Goal: Transaction & Acquisition: Purchase product/service

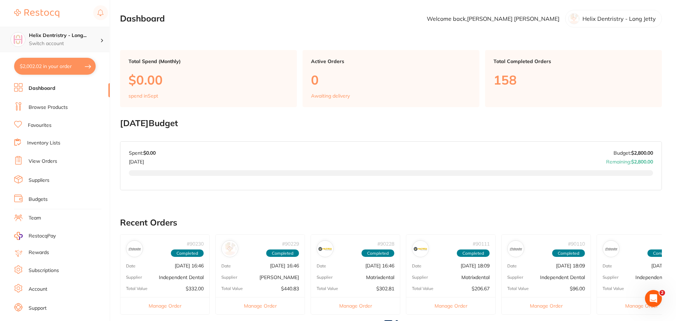
click at [89, 38] on h4 "Helix Dentristry - Long..." at bounding box center [64, 35] width 71 height 7
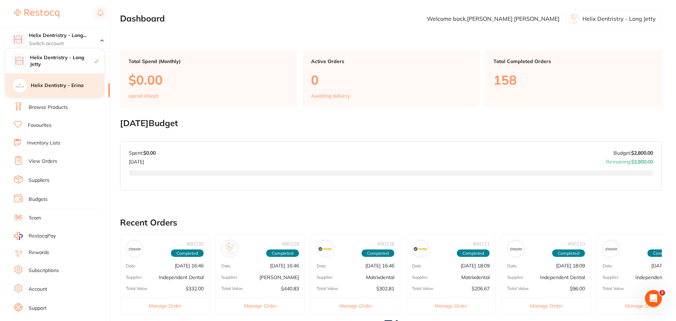
click at [79, 79] on div "Helix Dentistry - Erina" at bounding box center [54, 85] width 99 height 25
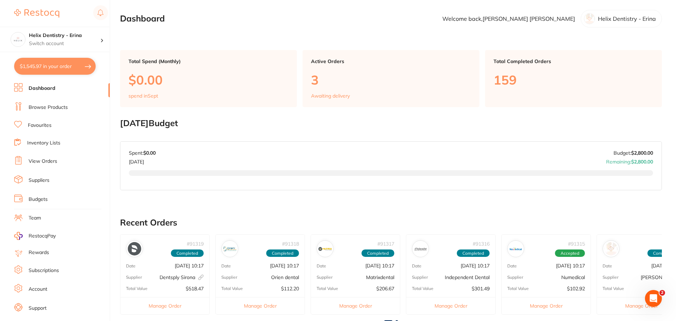
click at [82, 67] on button "$1,545.97 in your order" at bounding box center [54, 66] width 81 height 17
checkbox input "true"
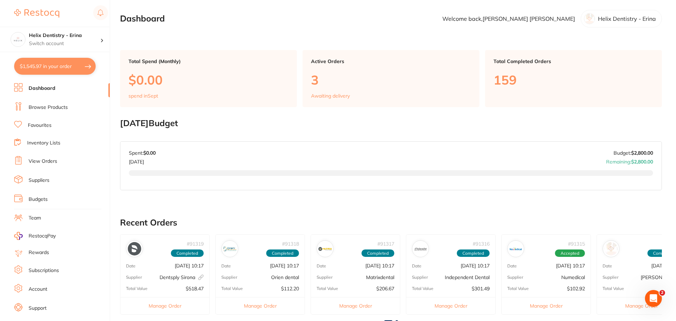
checkbox input "true"
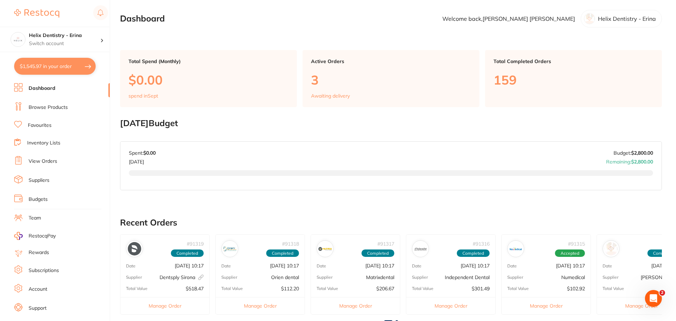
checkbox input "true"
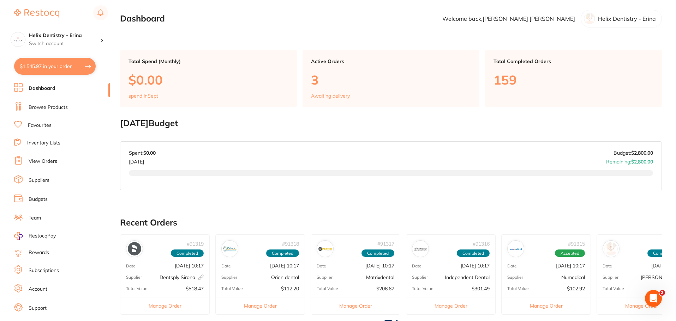
checkbox input "true"
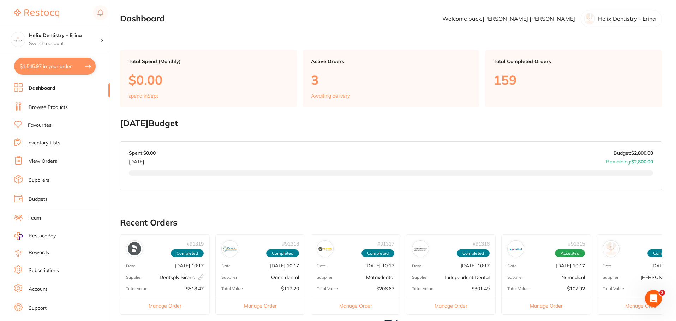
checkbox input "true"
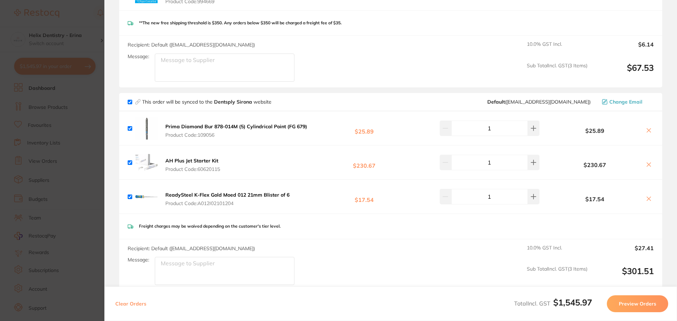
scroll to position [882, 0]
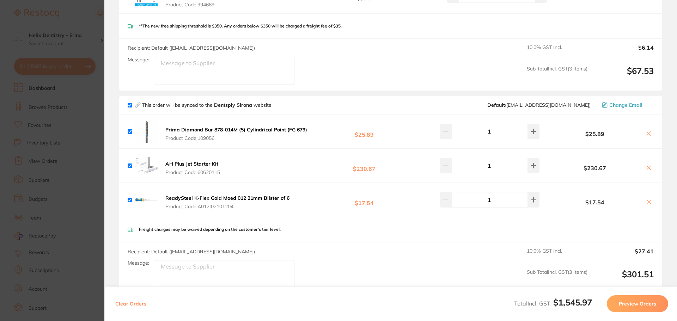
click at [88, 90] on section "Update RRP Set your pre negotiated price for this item. Item Agreed RRP (excl. …" at bounding box center [338, 160] width 677 height 321
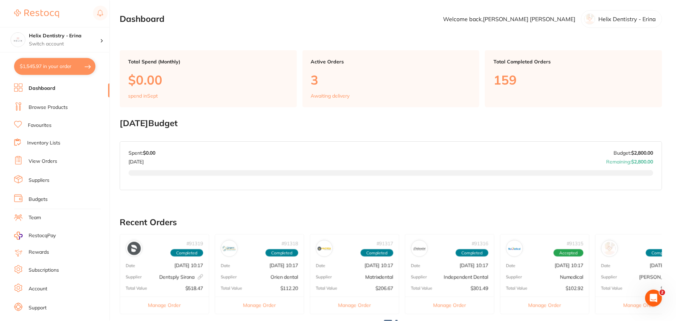
scroll to position [201, 0]
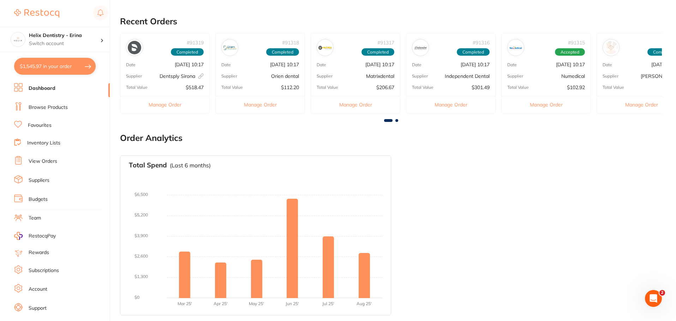
click at [84, 70] on button "$1,545.97 in your order" at bounding box center [54, 66] width 81 height 17
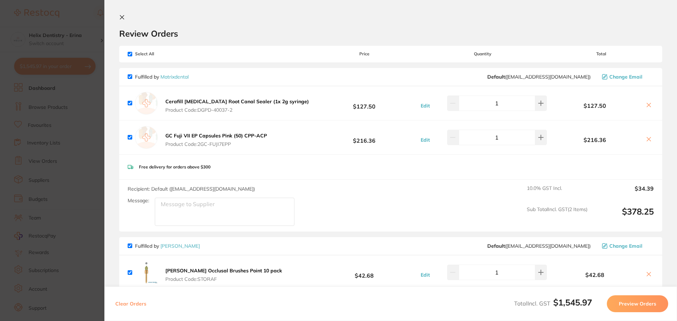
scroll to position [0, 0]
click at [77, 137] on section "Update RRP Set your pre negotiated price for this item. Item Agreed RRP (excl. …" at bounding box center [338, 160] width 677 height 321
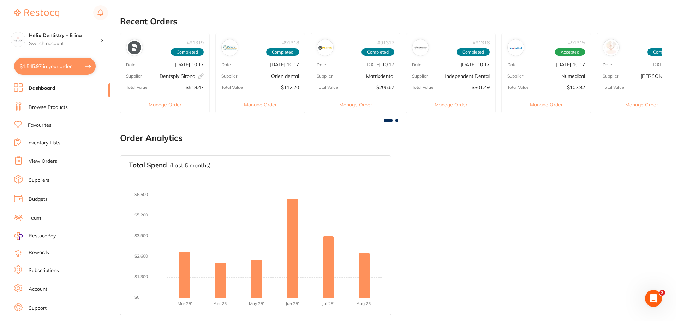
click at [74, 66] on button "$1,545.97 in your order" at bounding box center [54, 66] width 81 height 17
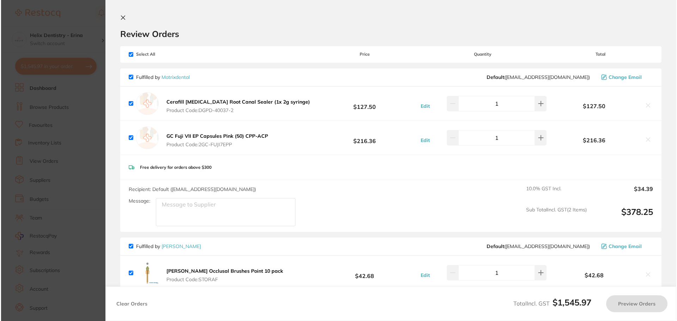
scroll to position [0, 0]
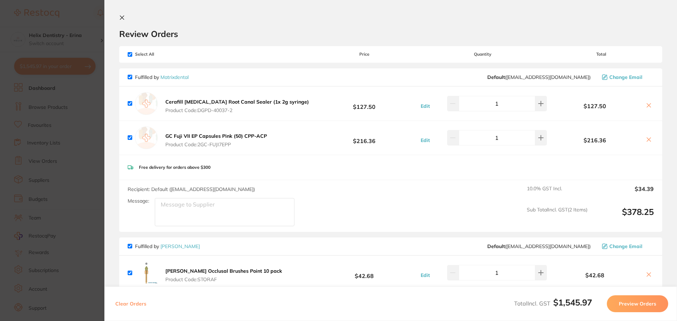
click at [98, 128] on section "Update RRP Set your pre negotiated price for this item. Item Agreed RRP (excl. …" at bounding box center [338, 160] width 677 height 321
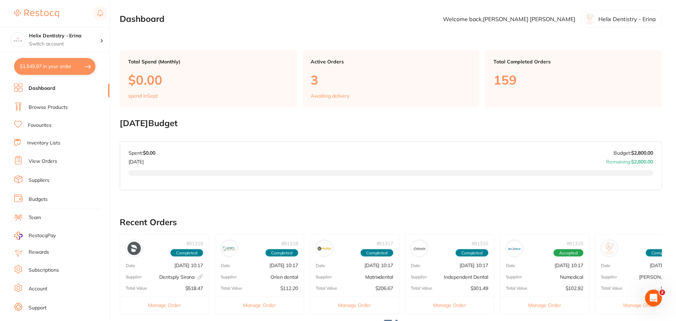
scroll to position [201, 0]
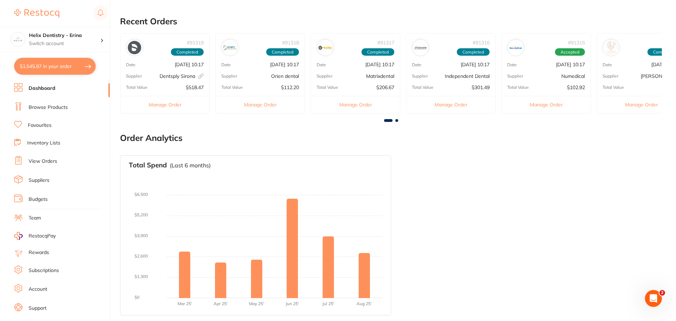
click at [76, 74] on button "$1,545.97 in your order" at bounding box center [54, 66] width 81 height 17
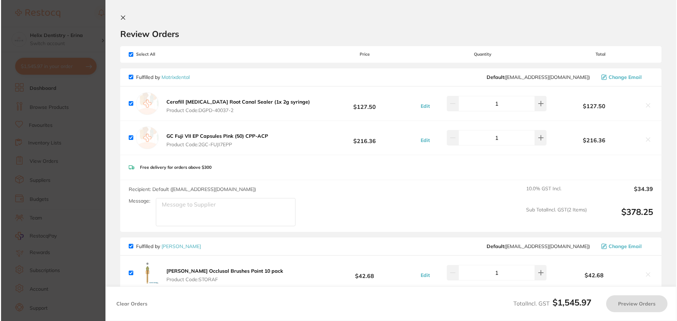
scroll to position [0, 0]
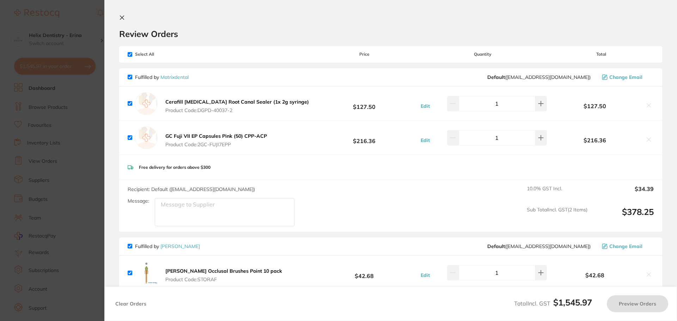
click at [90, 128] on section "Update RRP Set your pre negotiated price for this item. Item Agreed RRP (excl. …" at bounding box center [338, 160] width 677 height 321
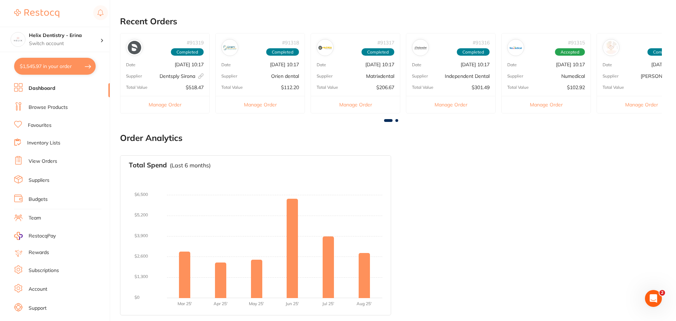
click at [83, 69] on button "$1,545.97 in your order" at bounding box center [54, 66] width 81 height 17
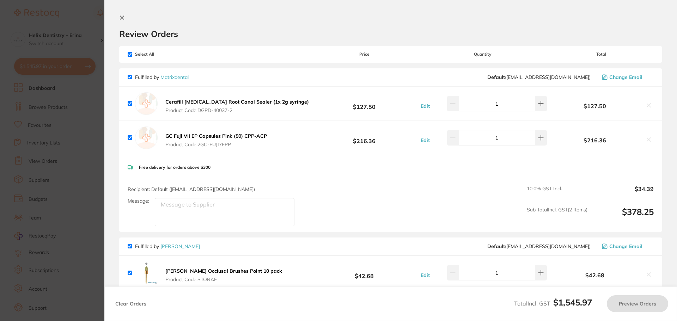
click at [80, 102] on section "Update RRP Set your pre negotiated price for this item. Item Agreed RRP (excl. …" at bounding box center [338, 160] width 677 height 321
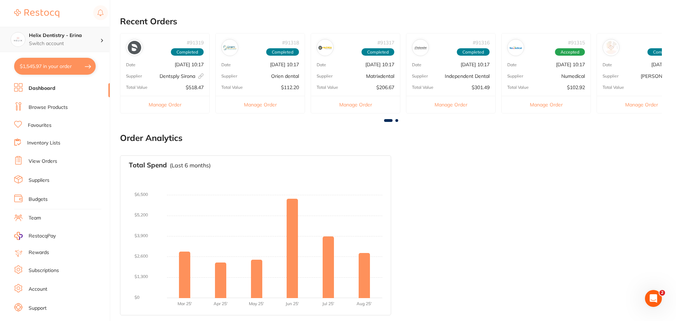
click at [96, 39] on h4 "Helix Dentistry - Erina" at bounding box center [64, 35] width 71 height 7
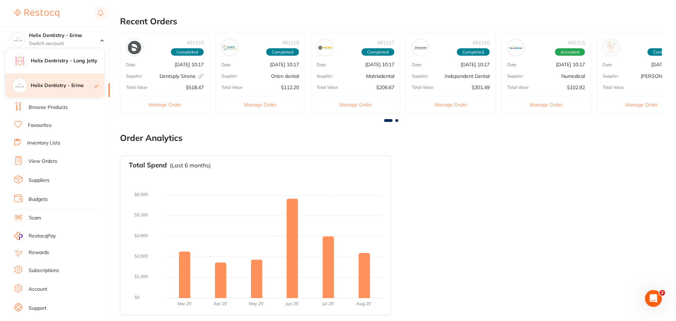
click at [75, 85] on h4 "Helix Dentistry - Erina" at bounding box center [63, 85] width 64 height 7
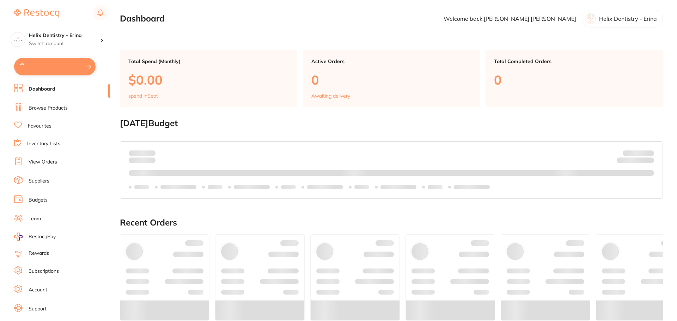
click at [86, 40] on p "Switch account" at bounding box center [64, 43] width 71 height 7
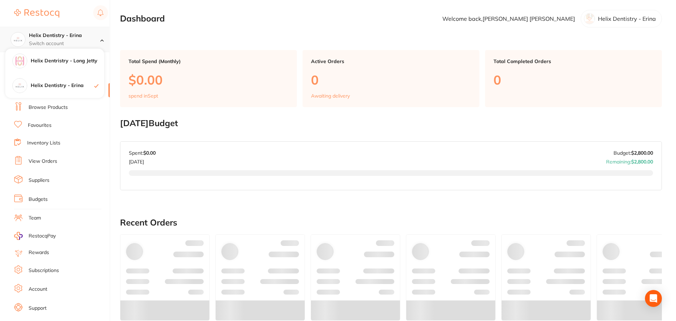
click at [92, 42] on p "Switch account" at bounding box center [64, 43] width 71 height 7
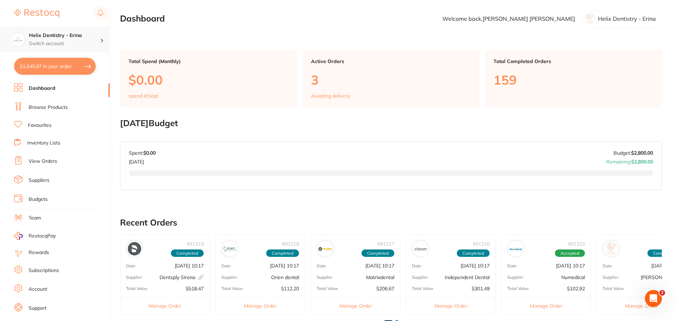
click at [89, 41] on p "Switch account" at bounding box center [64, 43] width 71 height 7
click at [89, 62] on h4 "Helix Dentristry - Long Jetty" at bounding box center [67, 61] width 73 height 7
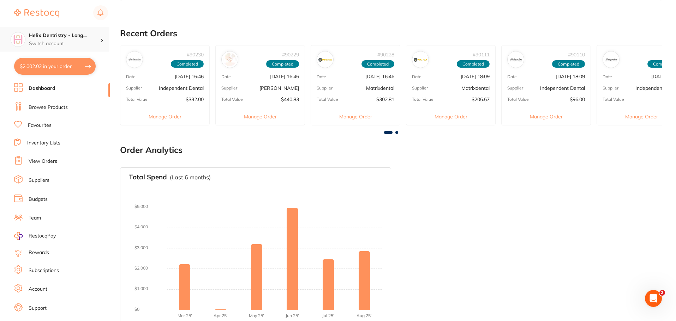
scroll to position [201, 0]
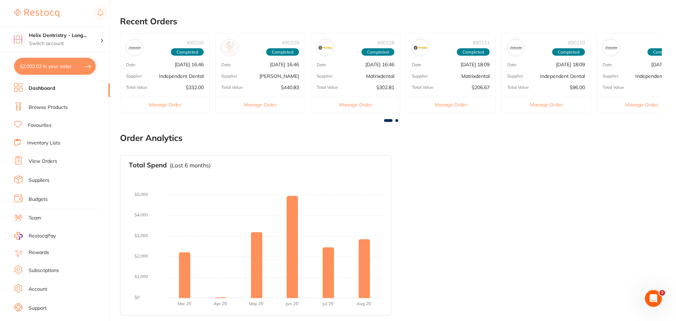
click at [64, 108] on link "Browse Products" at bounding box center [48, 107] width 39 height 7
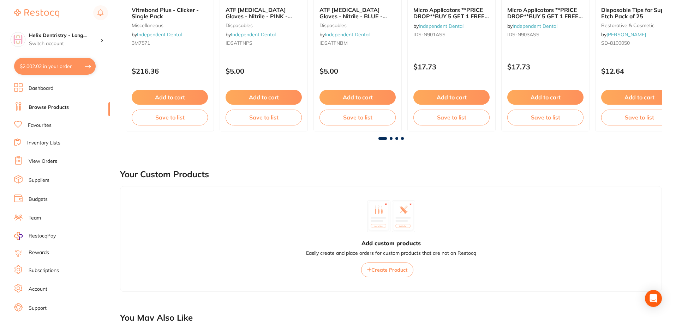
click at [72, 72] on button "$2,002.02 in your order" at bounding box center [54, 66] width 81 height 17
checkbox input "true"
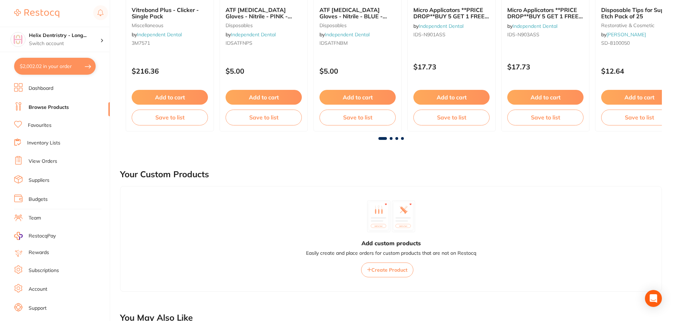
checkbox input "true"
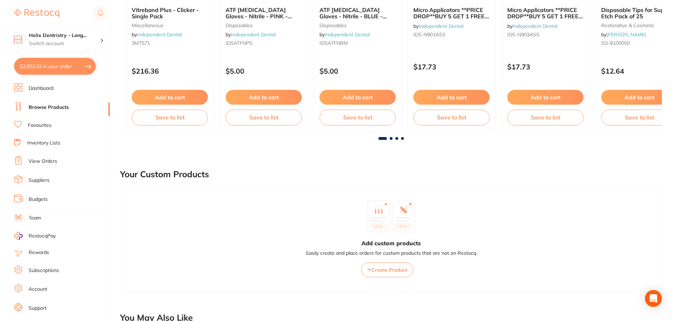
checkbox input "true"
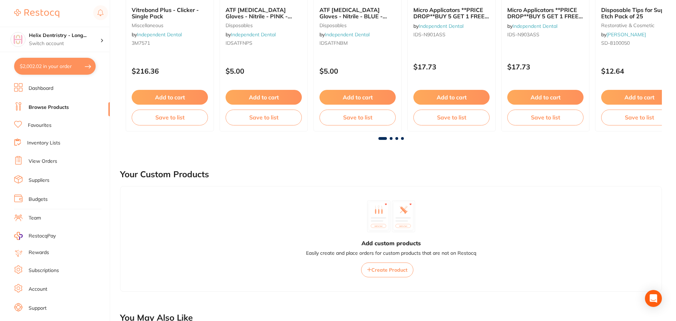
checkbox input "true"
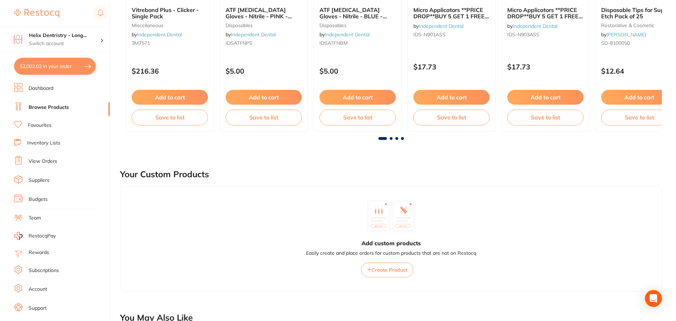
checkbox input "true"
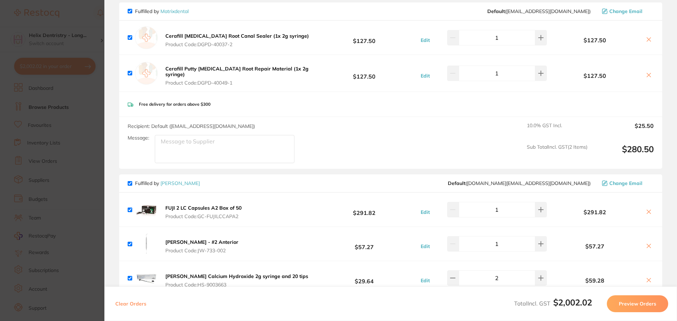
scroll to position [732, 0]
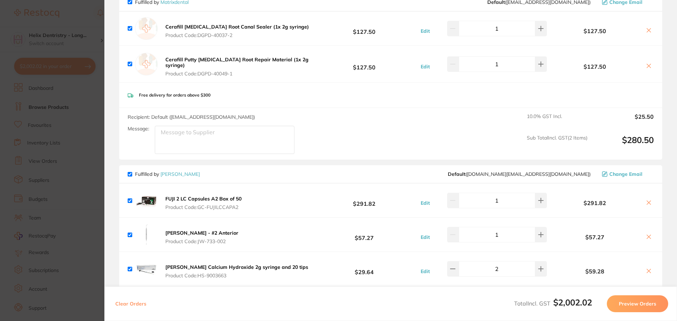
drag, startPoint x: 268, startPoint y: 72, endPoint x: 188, endPoint y: 64, distance: 79.8
click at [188, 64] on button "Cerafill Putty Bioceramic Root Repair Material (1x 2g syringe) Product Code: DG…" at bounding box center [237, 66] width 149 height 20
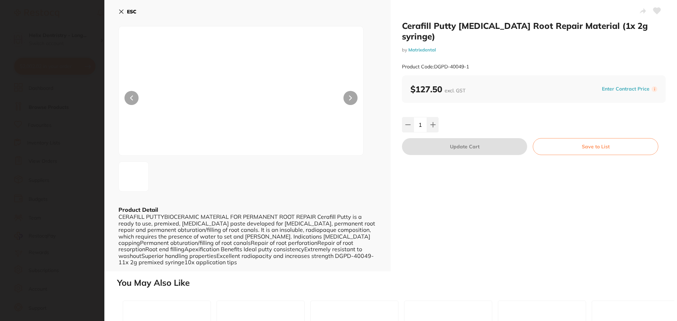
drag, startPoint x: 188, startPoint y: 64, endPoint x: 167, endPoint y: 59, distance: 21.7
click at [167, 59] on section "Cerafill Putty Bioceramic Root Repair Material (1x 2g syringe) by Matrixdental …" at bounding box center [338, 160] width 677 height 321
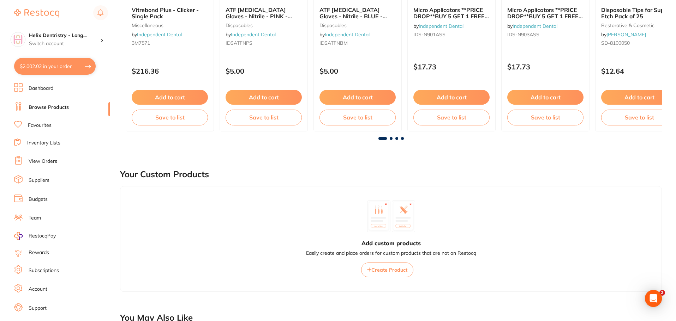
scroll to position [0, 0]
click at [80, 62] on button "$2,002.02 in your order" at bounding box center [54, 66] width 81 height 17
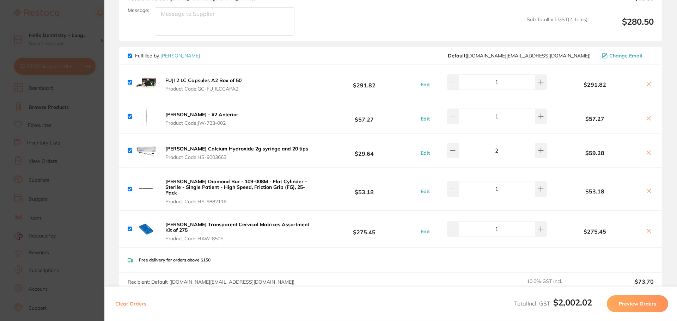
scroll to position [848, 0]
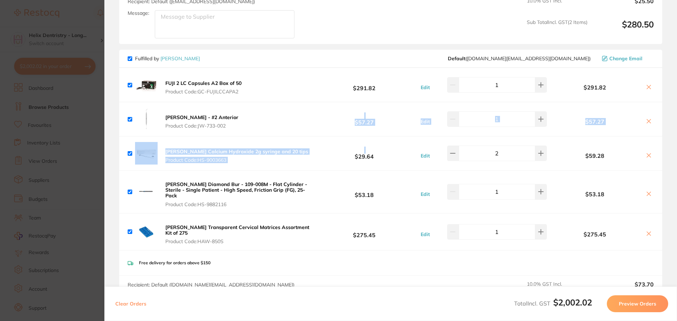
drag, startPoint x: 310, startPoint y: 158, endPoint x: 231, endPoint y: 129, distance: 83.9
click at [231, 129] on ul "FUJI 2 LC Capsules A2 Box of 50 Product Code: GC-FUJILCCAPA2 $291.82 Edit 1 $29…" at bounding box center [390, 159] width 543 height 183
click at [258, 141] on div "Henry Schein Calcium Hydroxide 2g syringe and 20 tips Product Code: HS-9003663 …" at bounding box center [390, 154] width 543 height 34
click at [302, 152] on div "Henry Schein Calcium Hydroxide 2g syringe and 20 tips Product Code: HS-9003663 …" at bounding box center [390, 154] width 543 height 34
drag, startPoint x: 302, startPoint y: 152, endPoint x: 182, endPoint y: 149, distance: 119.6
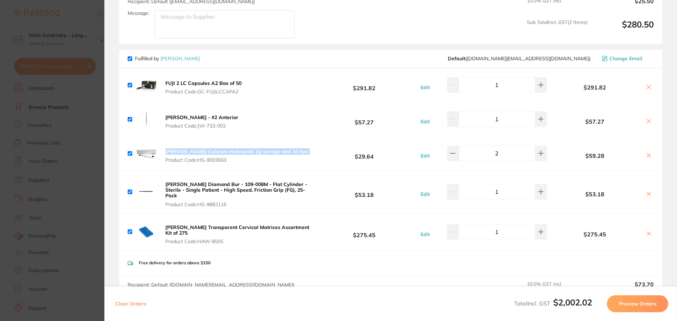
click at [178, 149] on div "Henry Schein Calcium Hydroxide 2g syringe and 20 tips Product Code: HS-9003663 …" at bounding box center [390, 154] width 543 height 34
click at [249, 138] on div "Henry Schein Calcium Hydroxide 2g syringe and 20 tips Product Code: HS-9003663 …" at bounding box center [390, 154] width 543 height 34
drag, startPoint x: 259, startPoint y: 122, endPoint x: 221, endPoint y: 117, distance: 38.8
click at [218, 117] on div "Julius Wirth Periotome - #2 Anterior Product Code: JW-733-002 $57.27 Edit 1 $57…" at bounding box center [390, 119] width 543 height 34
click at [262, 123] on div "Julius Wirth Periotome - #2 Anterior Product Code: JW-733-002 $57.27 Edit 1 $57…" at bounding box center [390, 119] width 543 height 34
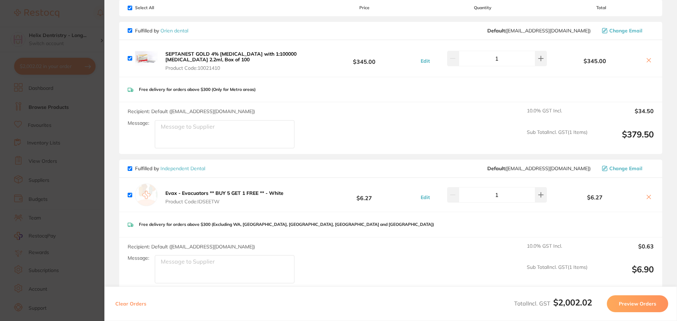
scroll to position [45, 0]
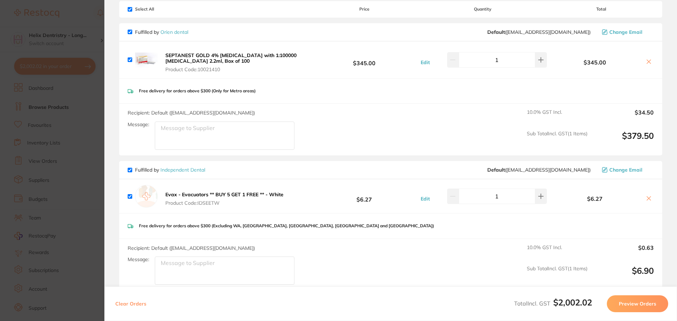
click at [54, 207] on section "Update RRP Set your pre negotiated price for this item. Item Agreed RRP (excl. …" at bounding box center [338, 160] width 677 height 321
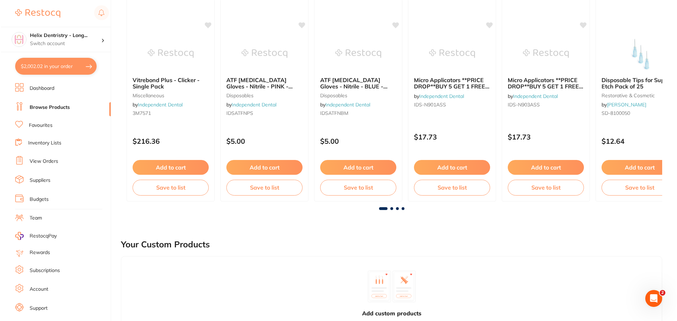
scroll to position [0, 0]
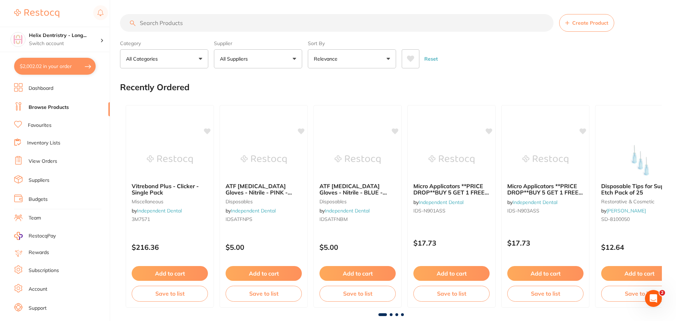
click at [60, 73] on button "$2,002.02 in your order" at bounding box center [54, 66] width 81 height 17
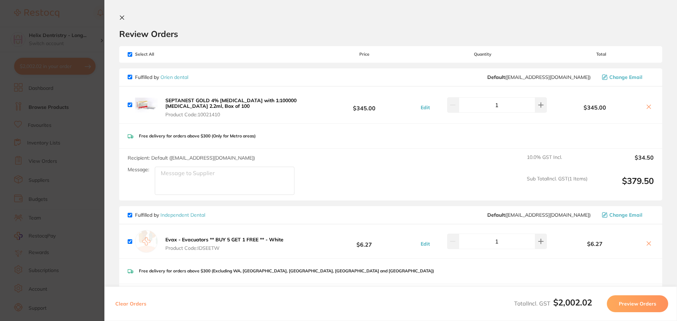
click at [90, 120] on section "Update RRP Set your pre negotiated price for this item. Item Agreed RRP (excl. …" at bounding box center [338, 160] width 677 height 321
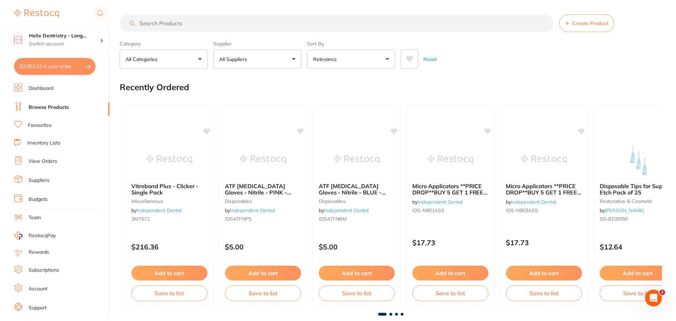
scroll to position [2, 0]
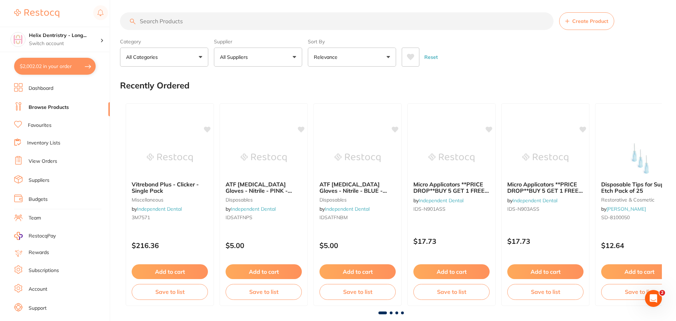
click at [84, 70] on button "$2,002.02 in your order" at bounding box center [54, 66] width 81 height 17
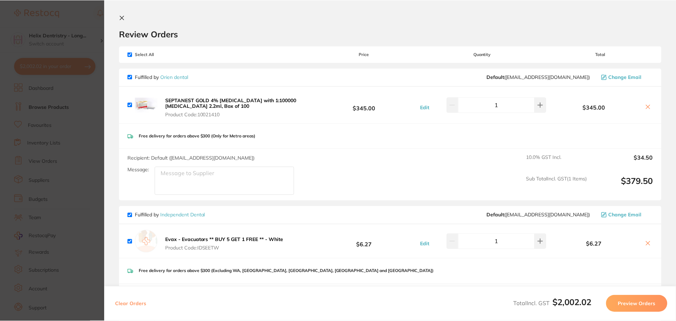
scroll to position [0, 0]
click at [119, 19] on section "Review Orders Your orders are being processed and we will notify you once we ha…" at bounding box center [390, 160] width 573 height 321
click at [127, 20] on button at bounding box center [123, 18] width 8 height 7
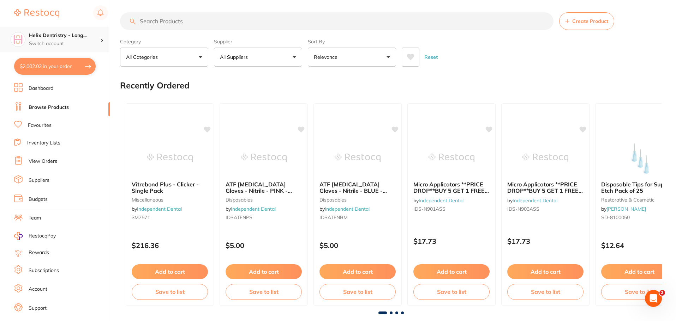
click at [77, 39] on h4 "Helix Dentristry - Long..." at bounding box center [64, 35] width 71 height 7
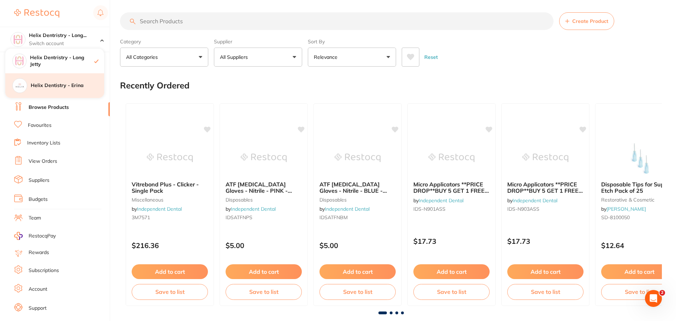
click at [79, 88] on h4 "Helix Dentistry - Erina" at bounding box center [67, 85] width 73 height 7
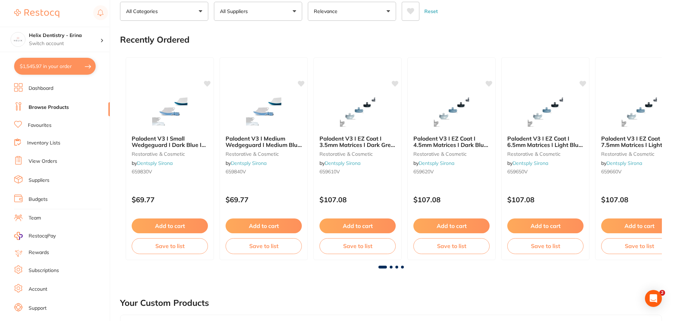
click at [66, 64] on button "$1,545.97 in your order" at bounding box center [54, 66] width 81 height 17
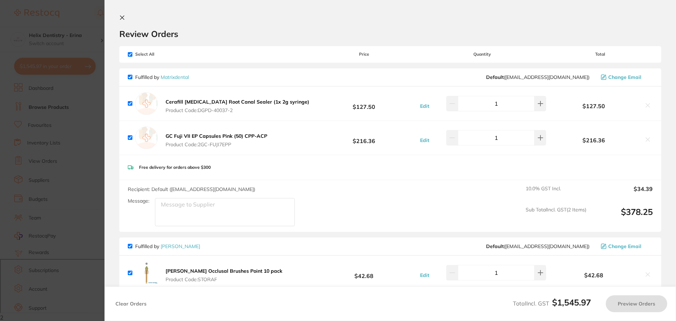
checkbox input "true"
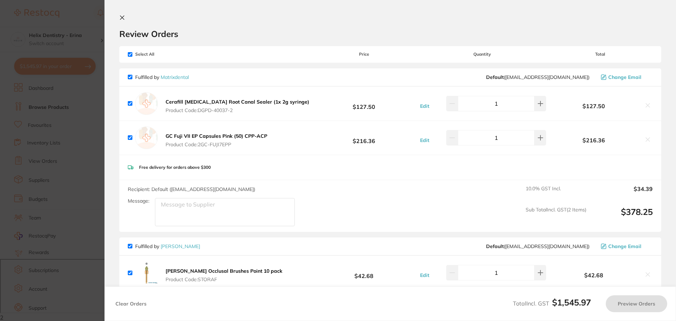
checkbox input "true"
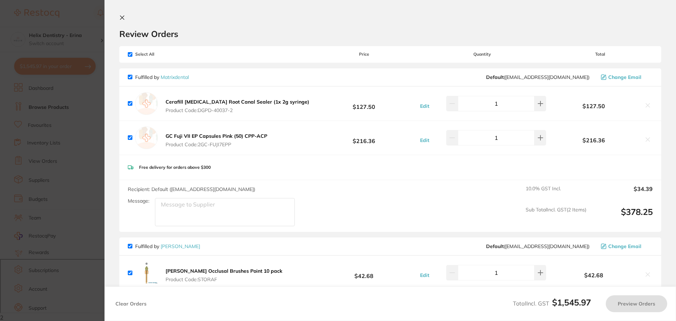
checkbox input "true"
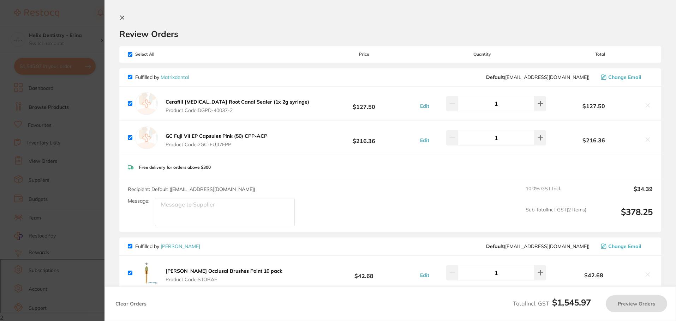
checkbox input "true"
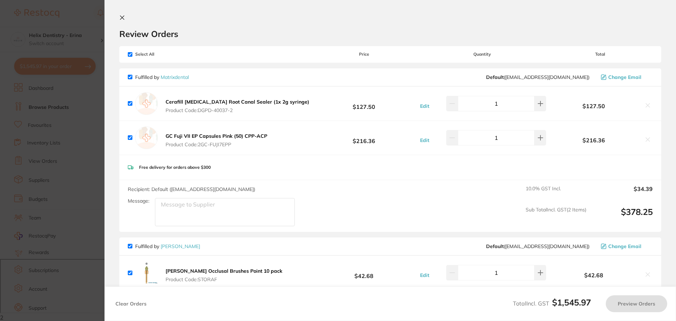
checkbox input "true"
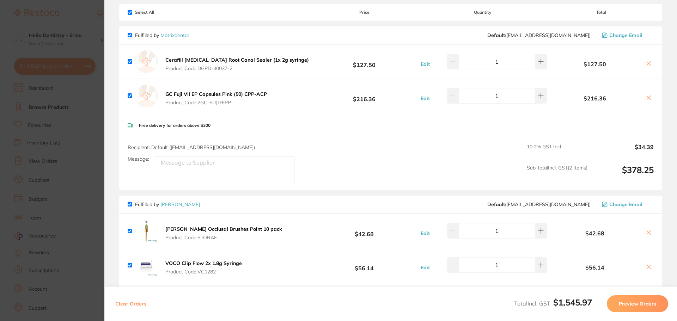
scroll to position [35, 0]
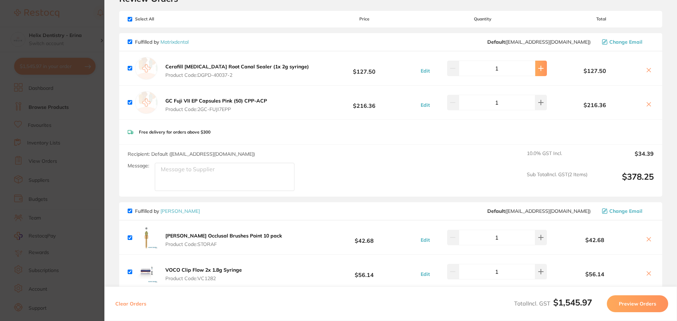
click at [538, 66] on icon at bounding box center [541, 69] width 6 height 6
type input "2"
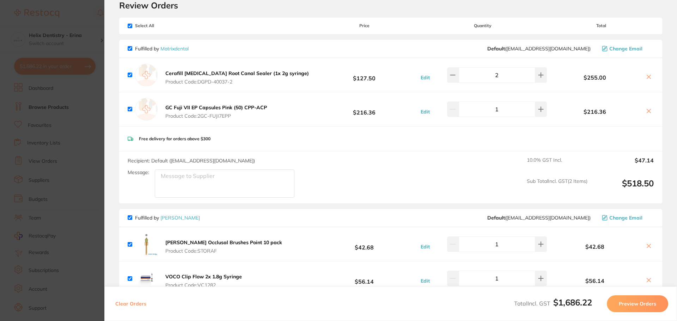
scroll to position [26, 0]
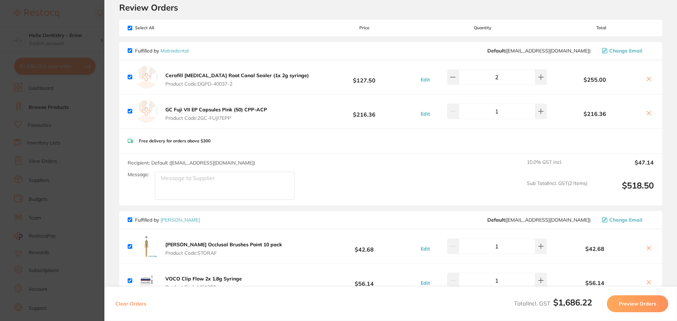
click at [117, 112] on section "Review Orders Your orders are being processed and we will notify you once we ha…" at bounding box center [390, 160] width 573 height 321
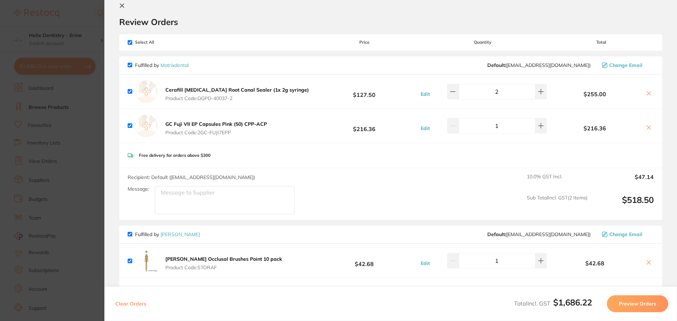
scroll to position [0, 0]
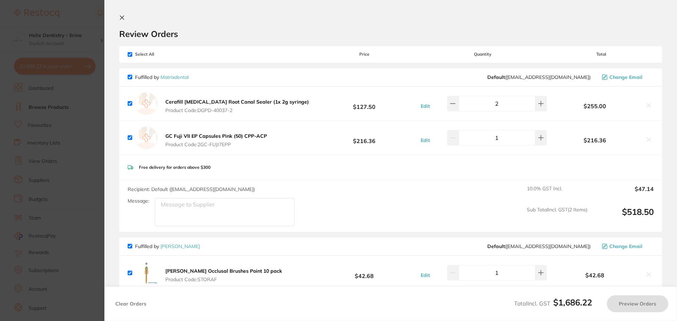
click at [123, 12] on section "Review Orders Your orders are being processed and we will notify you once we ha…" at bounding box center [390, 160] width 573 height 321
click at [122, 15] on icon at bounding box center [122, 18] width 6 height 6
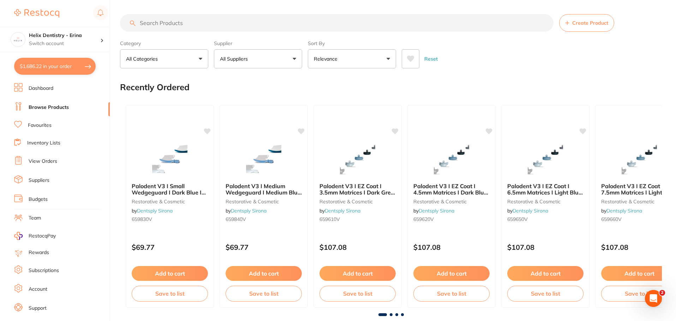
click at [172, 20] on input "search" at bounding box center [336, 23] width 433 height 18
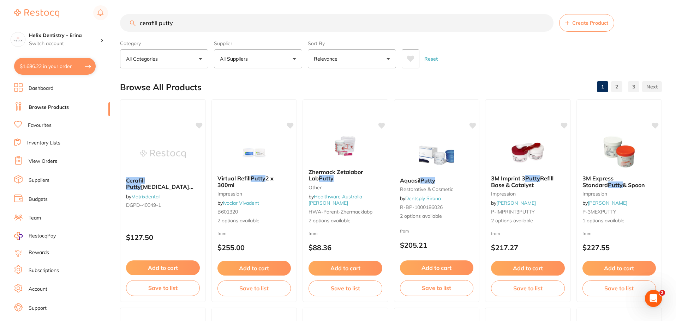
click at [156, 22] on input "cerafill putty" at bounding box center [336, 23] width 433 height 18
type input "cerafil putty"
click at [170, 266] on button "Add to cart" at bounding box center [163, 268] width 74 height 15
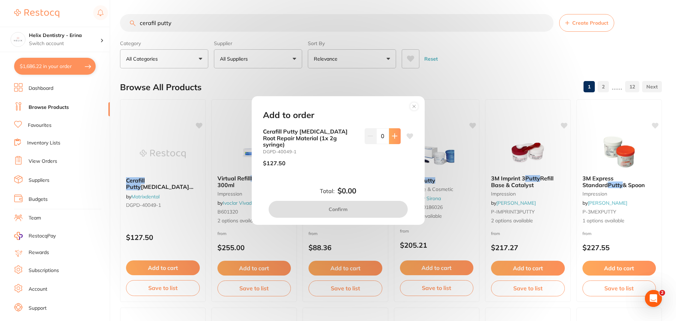
click at [393, 143] on button at bounding box center [395, 136] width 12 height 16
type input "1"
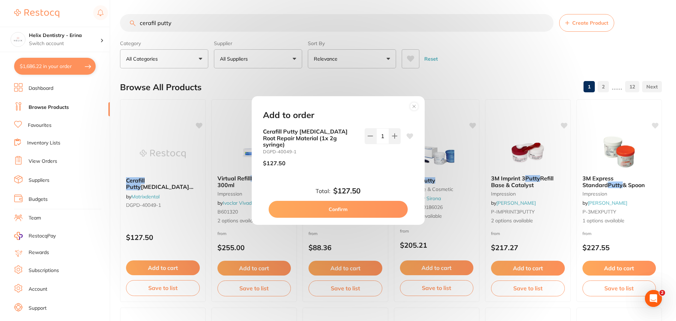
click at [363, 209] on button "Confirm" at bounding box center [337, 209] width 139 height 17
checkbox input "false"
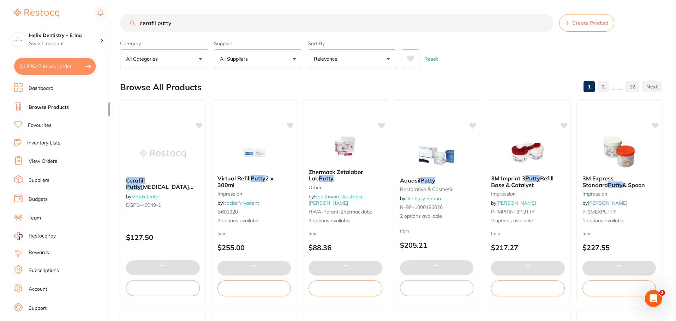
click at [74, 72] on button "$1,826.47 in your order" at bounding box center [54, 66] width 81 height 17
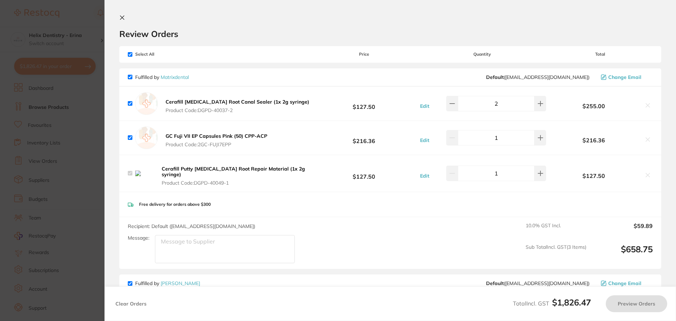
checkbox input "true"
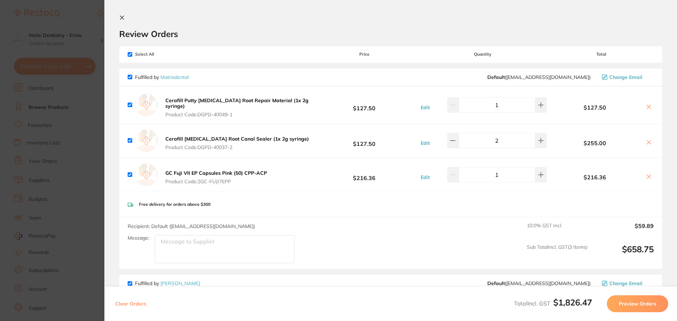
click at [77, 119] on section "Update RRP Set your pre negotiated price for this item. Item Agreed RRP (excl. …" at bounding box center [338, 160] width 677 height 321
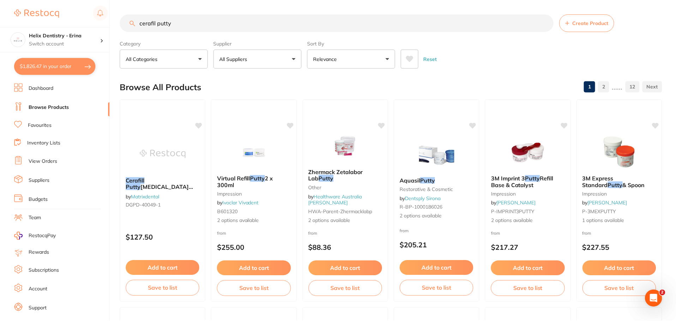
scroll to position [0, 0]
click at [78, 73] on button "$1,826.47 in your order" at bounding box center [54, 66] width 81 height 17
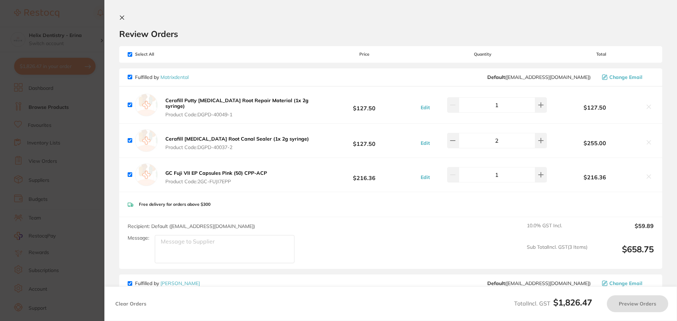
click at [83, 95] on section "Update RRP Set your pre negotiated price for this item. Item Agreed RRP (excl. …" at bounding box center [338, 160] width 677 height 321
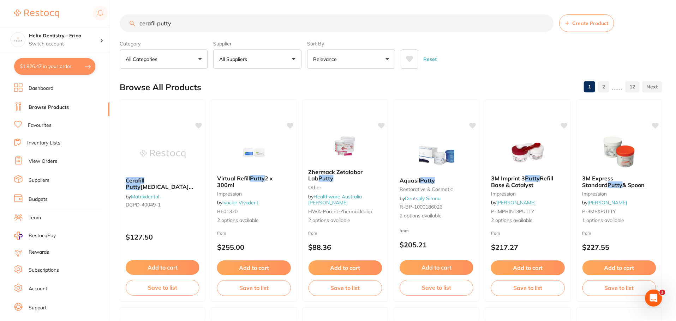
scroll to position [0, 0]
click at [78, 40] on p "Switch account" at bounding box center [64, 43] width 71 height 7
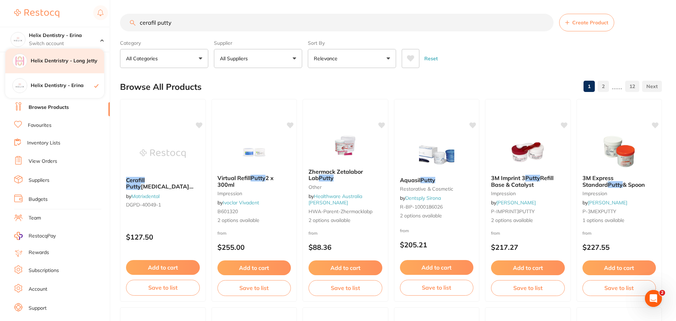
click at [78, 65] on div "Helix Dentristry - Long Jetty" at bounding box center [54, 61] width 99 height 25
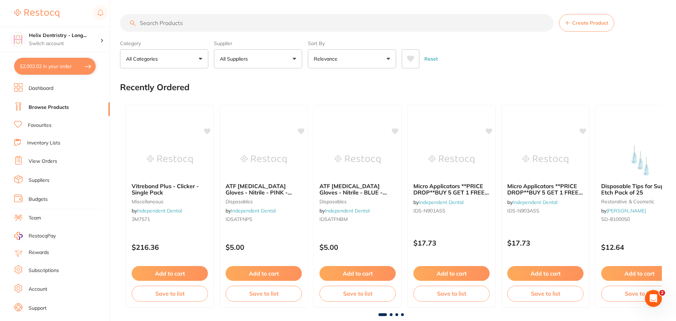
click at [60, 75] on button "$2,002.02 in your order" at bounding box center [54, 66] width 81 height 17
checkbox input "true"
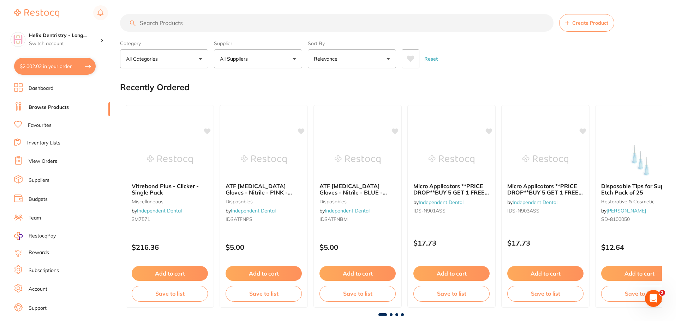
checkbox input "true"
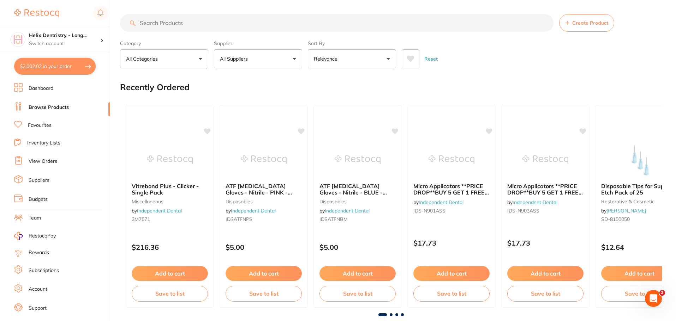
checkbox input "true"
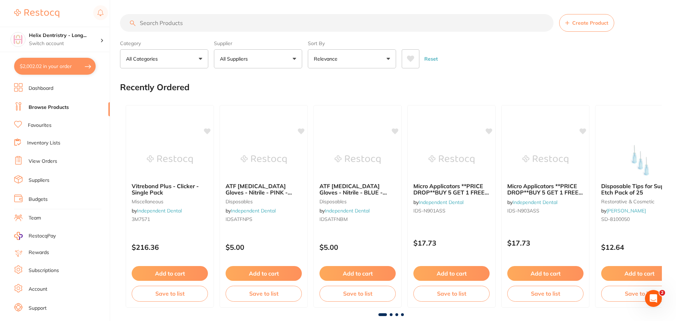
checkbox input "true"
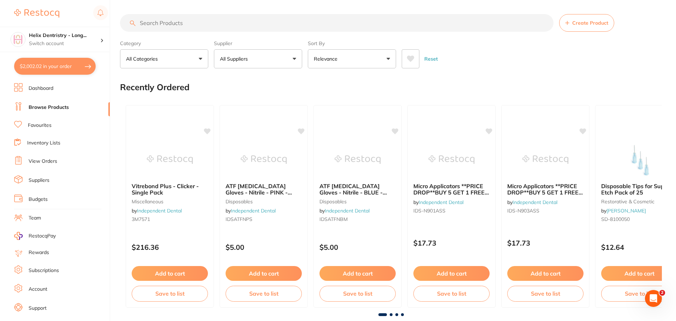
checkbox input "true"
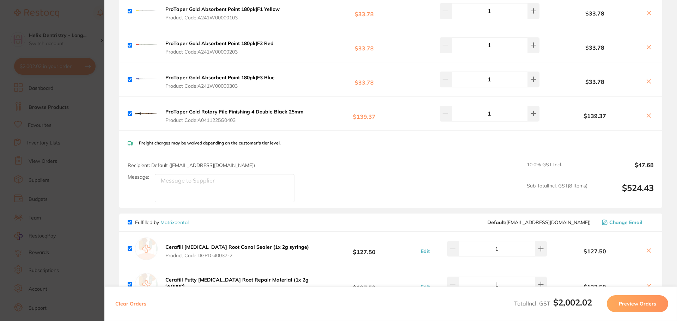
scroll to position [609, 0]
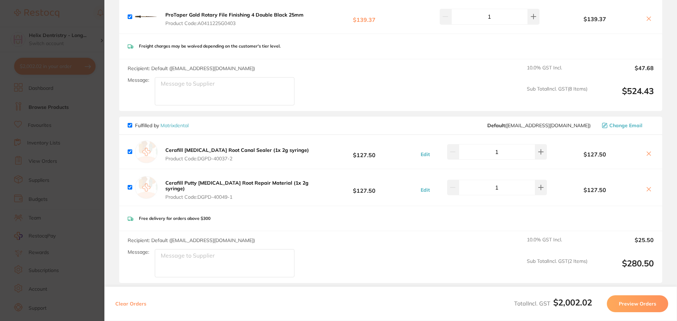
click at [646, 151] on icon at bounding box center [649, 154] width 6 height 6
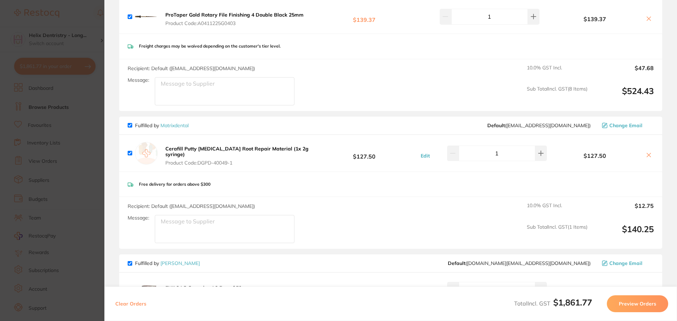
click at [651, 159] on button at bounding box center [649, 155] width 10 height 7
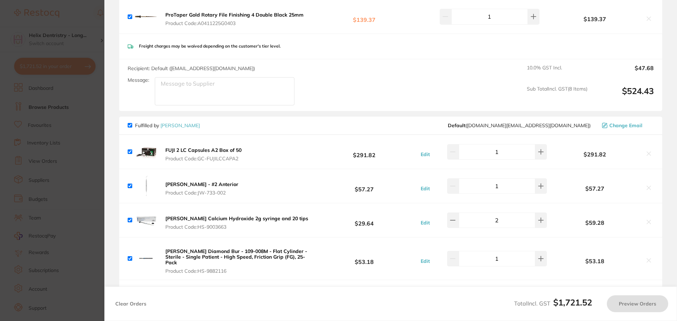
checkbox input "true"
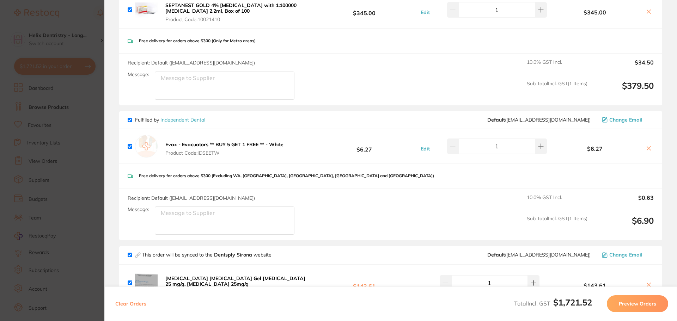
scroll to position [0, 0]
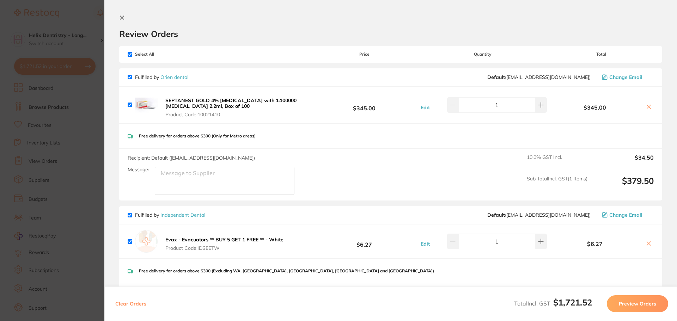
click at [88, 112] on section "Update RRP Set your pre negotiated price for this item. Item Agreed RRP (excl. …" at bounding box center [338, 160] width 677 height 321
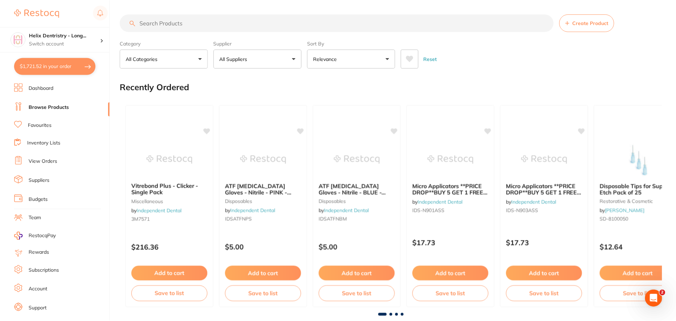
scroll to position [0, 0]
click at [77, 39] on div "Helix Dentristry - Long... Switch account" at bounding box center [64, 39] width 71 height 15
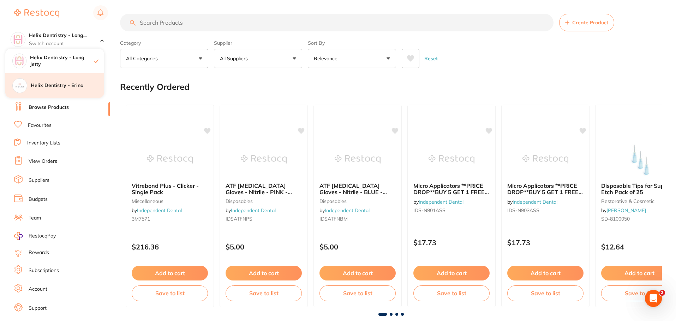
click at [78, 82] on div "Helix Dentistry - Erina" at bounding box center [54, 85] width 99 height 25
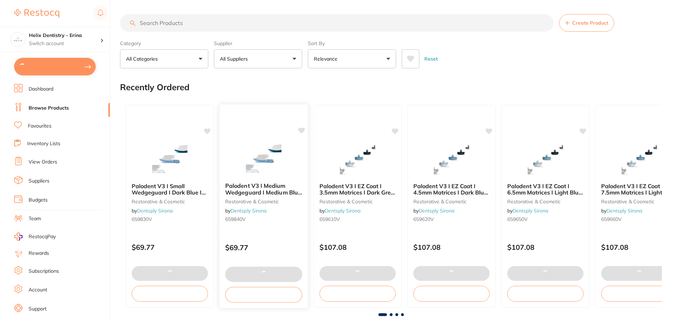
scroll to position [123, 0]
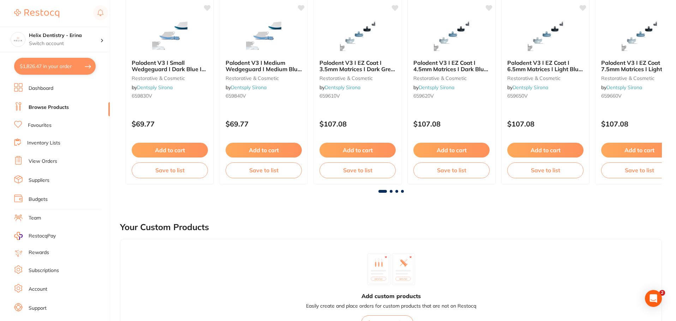
click at [79, 63] on button "$1,826.47 in your order" at bounding box center [54, 66] width 81 height 17
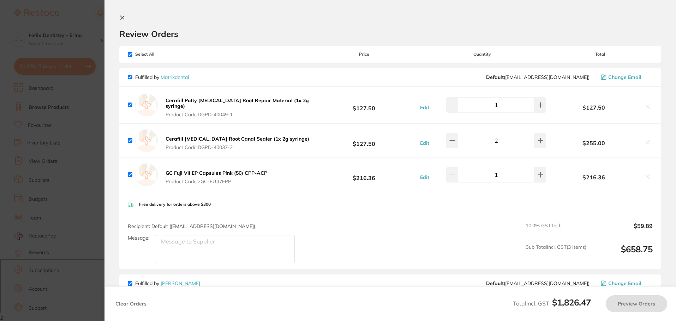
checkbox input "true"
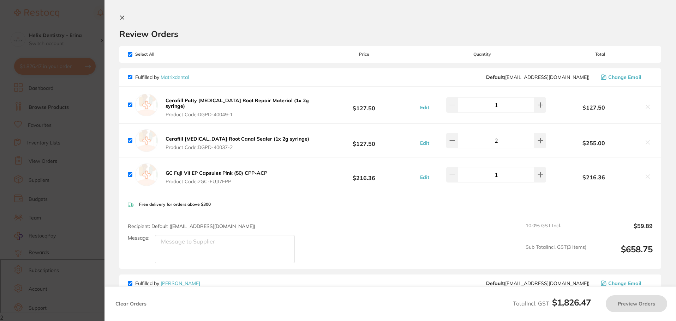
checkbox input "true"
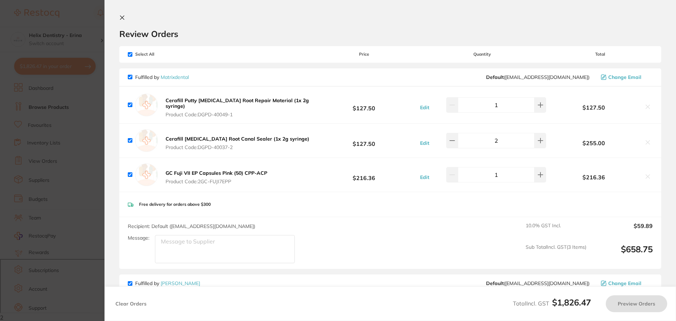
checkbox input "true"
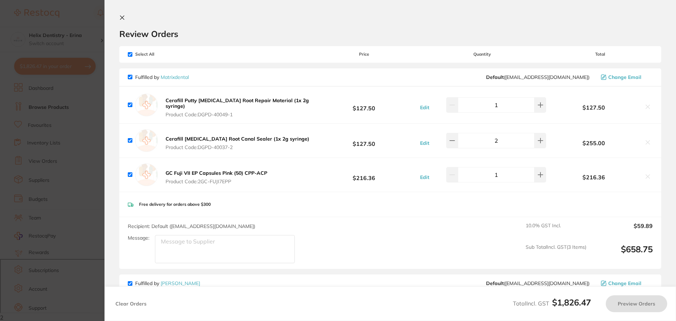
checkbox input "true"
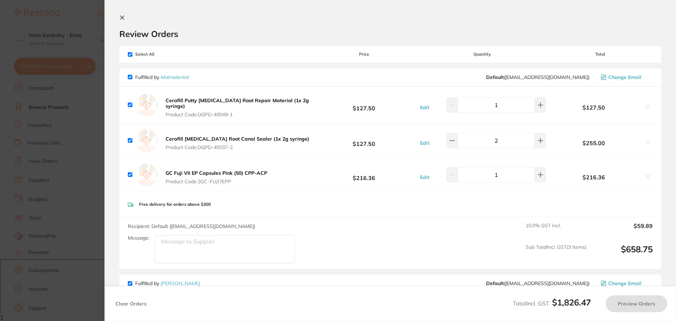
checkbox input "true"
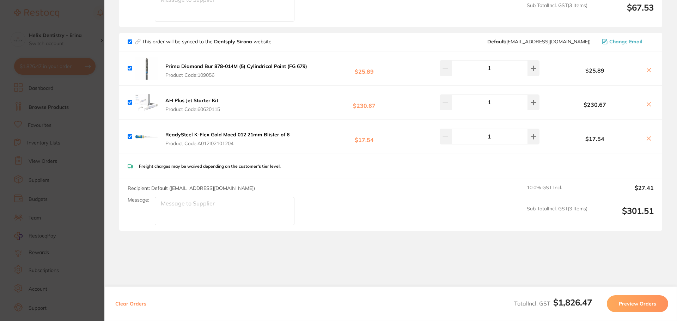
scroll to position [992, 0]
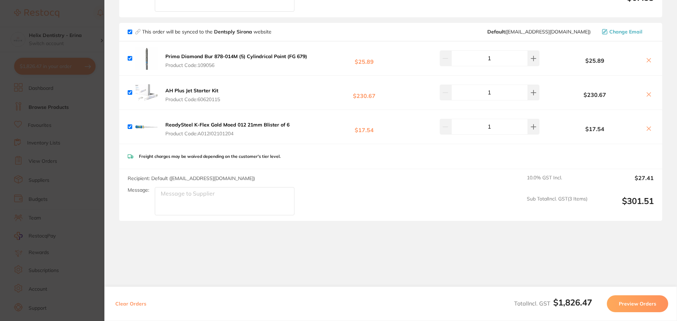
click at [104, 144] on section "Update RRP Set your pre negotiated price for this item. Item Agreed RRP (excl. …" at bounding box center [338, 160] width 677 height 321
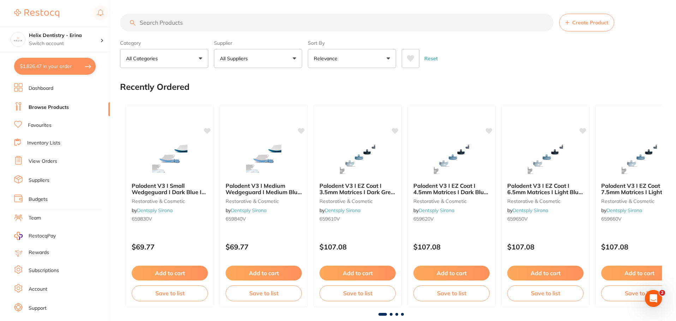
scroll to position [0, 0]
